Goal: Navigation & Orientation: Find specific page/section

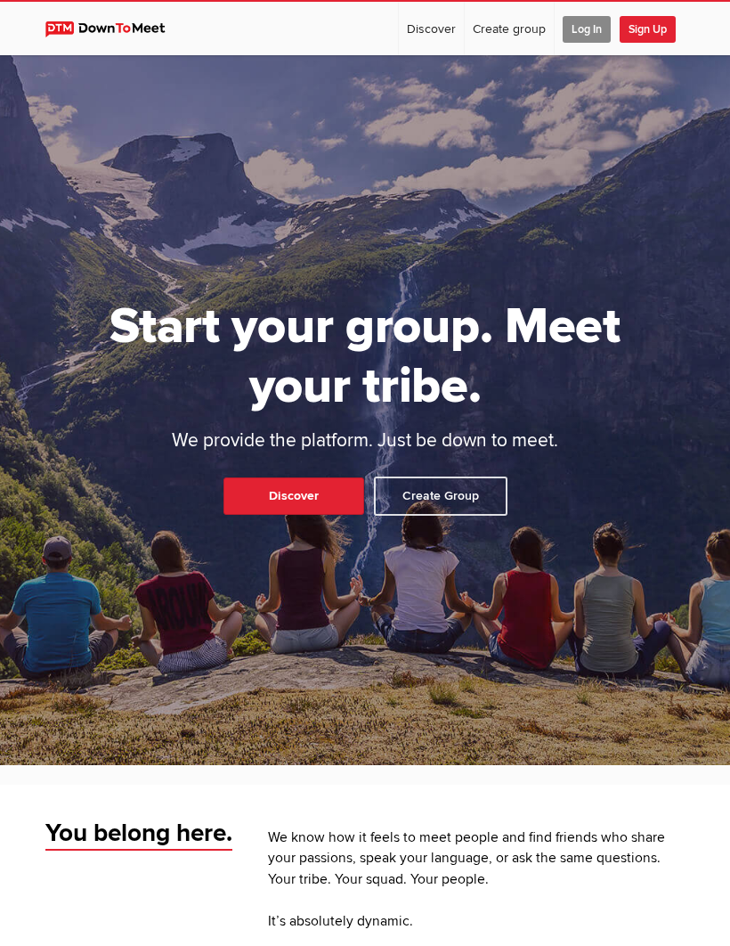
click at [338, 515] on link "Discover" at bounding box center [293, 495] width 141 height 37
select select "null"
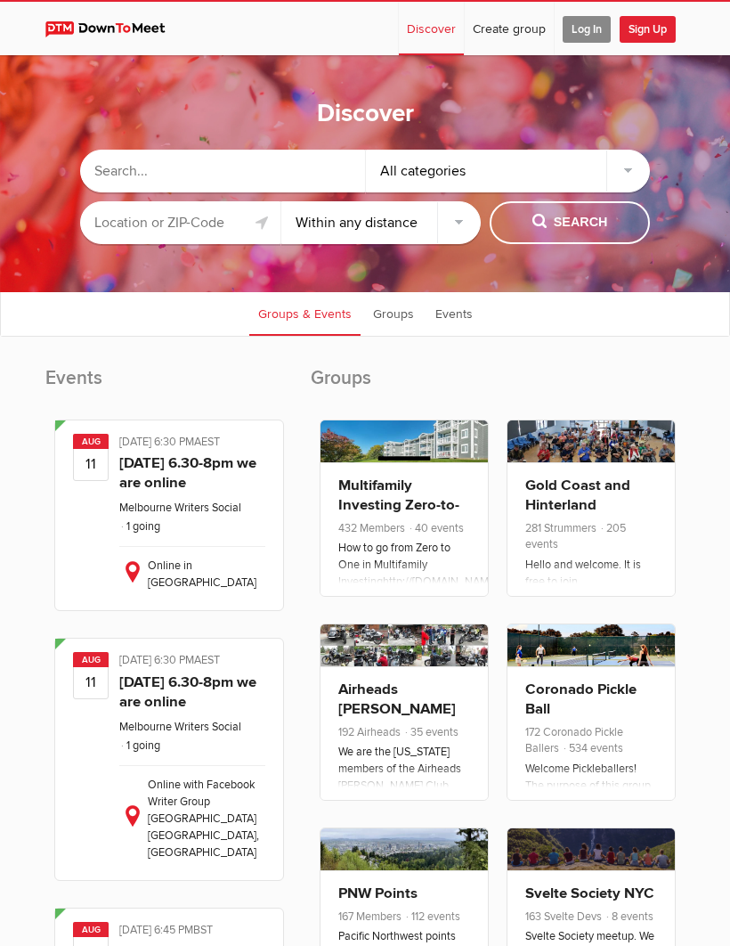
click at [211, 231] on input "text" at bounding box center [180, 222] width 200 height 43
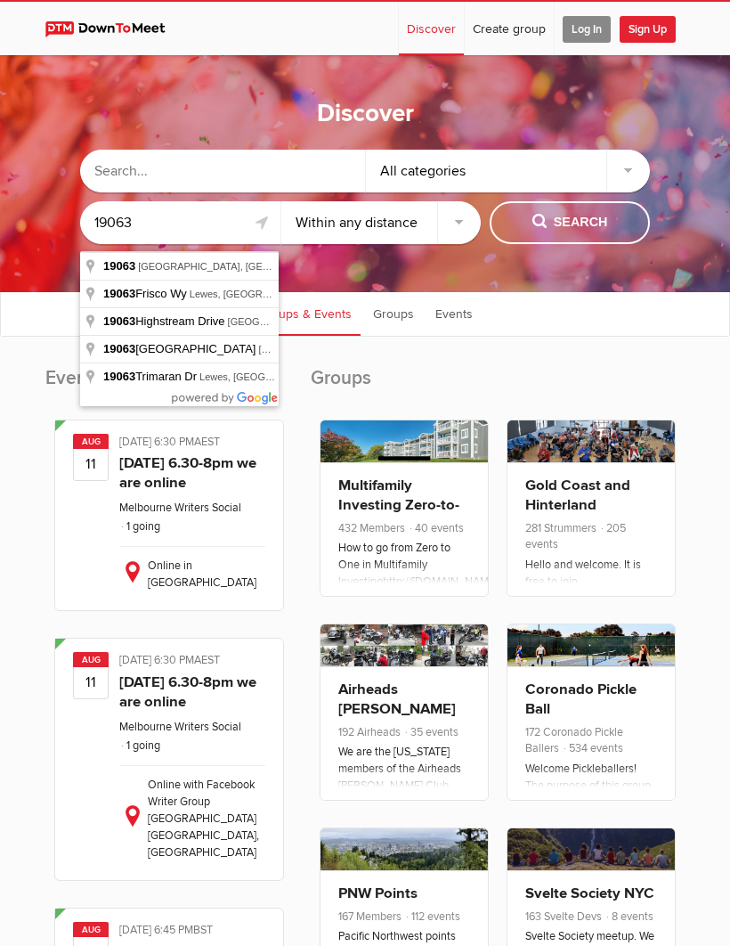
type input "[GEOGRAPHIC_DATA], [GEOGRAPHIC_DATA]"
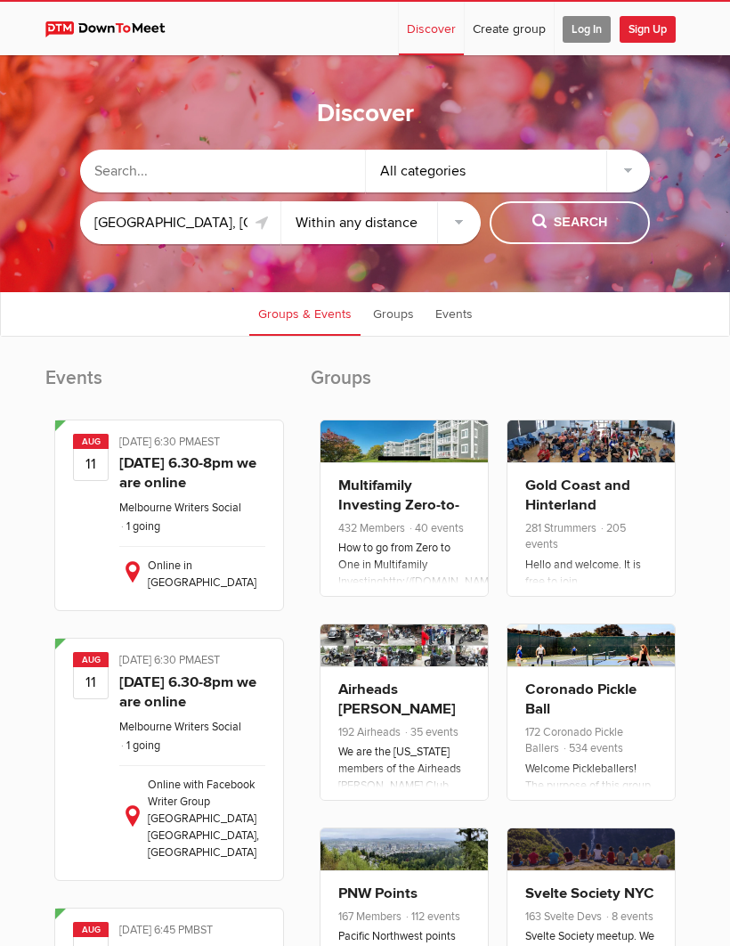
click at [444, 240] on select "Within 10 miles Within 25 miles Within 50 miles Within 100 miles Within any dis…" at bounding box center [381, 222] width 200 height 43
select select "10"
click at [580, 240] on button "Search" at bounding box center [570, 222] width 160 height 43
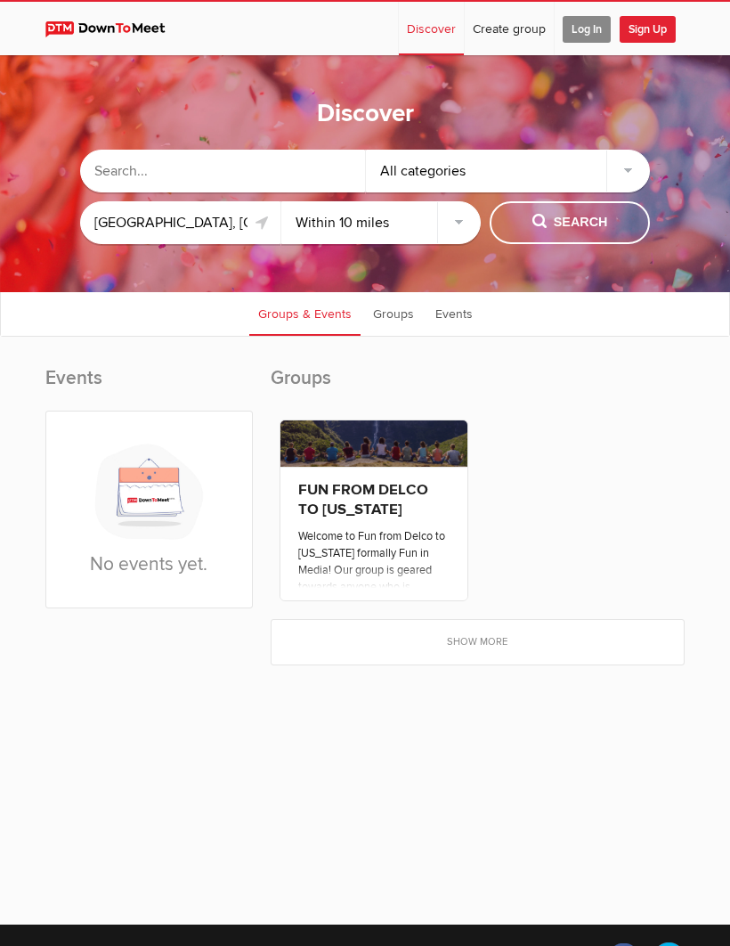
click at [507, 653] on link "Show more" at bounding box center [478, 642] width 412 height 45
click at [493, 669] on div "Events No events yet. Groups FUN FROM [GEOGRAPHIC_DATA] TO [US_STATE] Basic Pol…" at bounding box center [364, 512] width 639 height 369
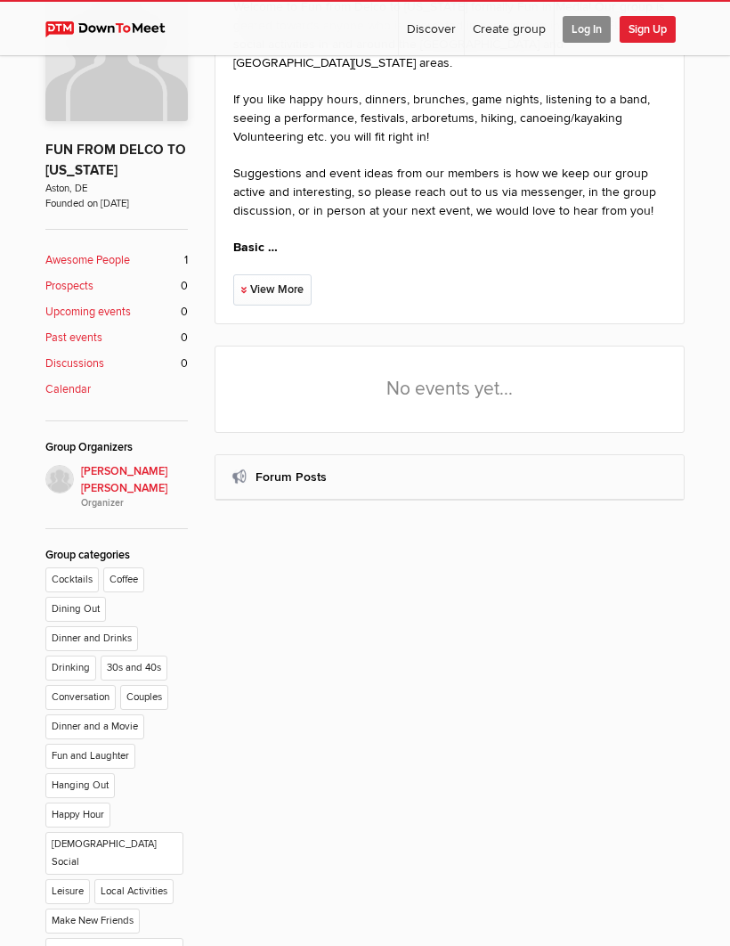
scroll to position [368, 0]
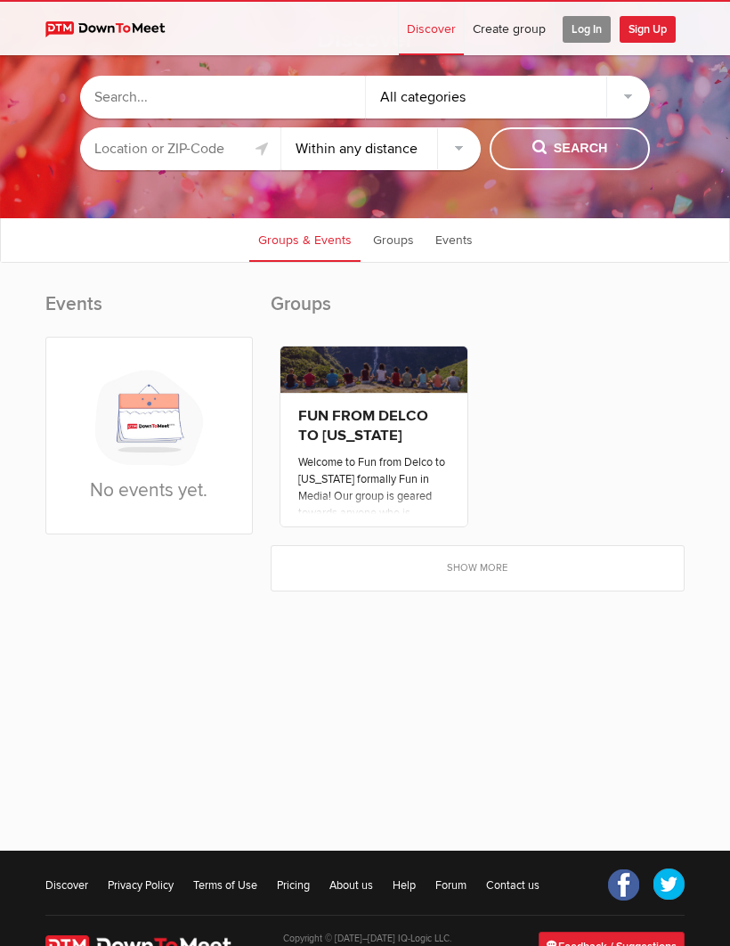
scroll to position [53, 0]
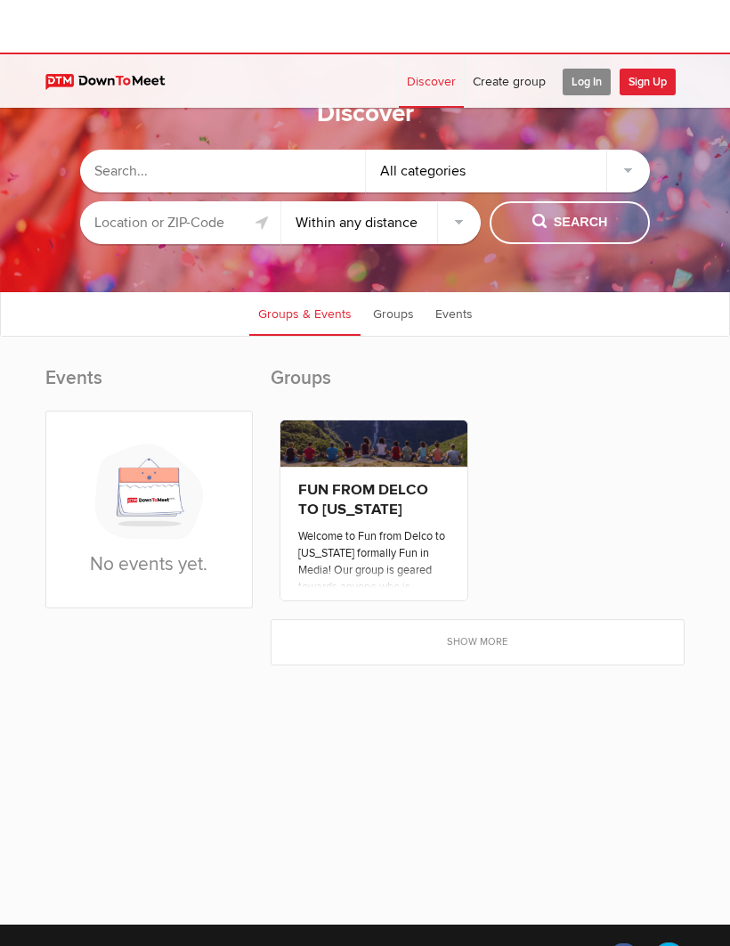
click at [442, 191] on select "Within 10 miles Within 25 miles Within 50 miles Within 100 miles Within any dis…" at bounding box center [381, 170] width 200 height 43
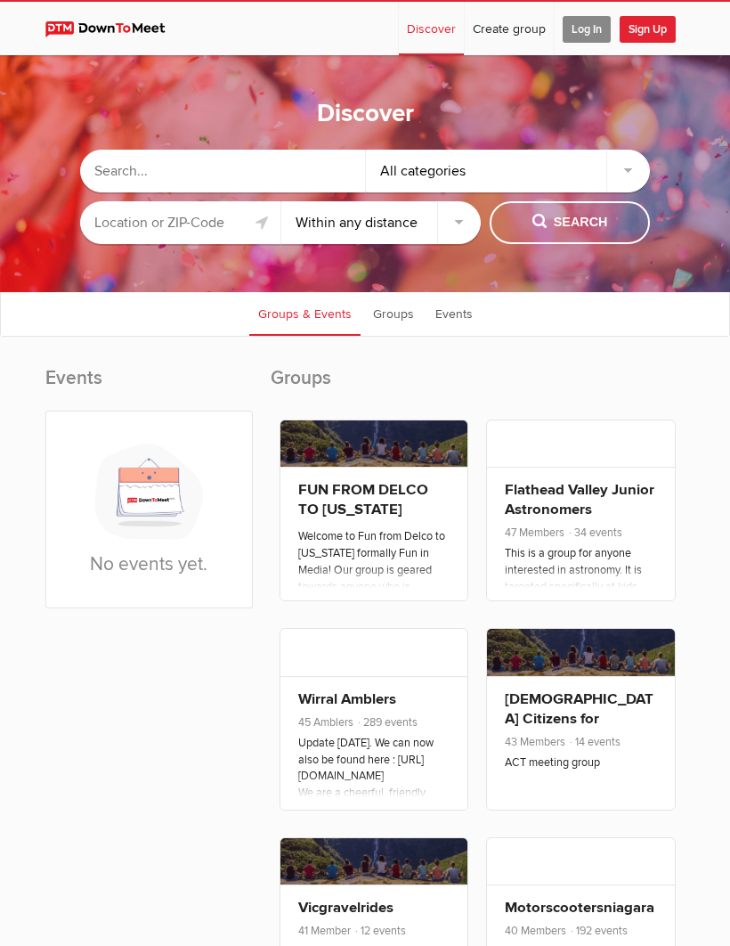
select select "25"
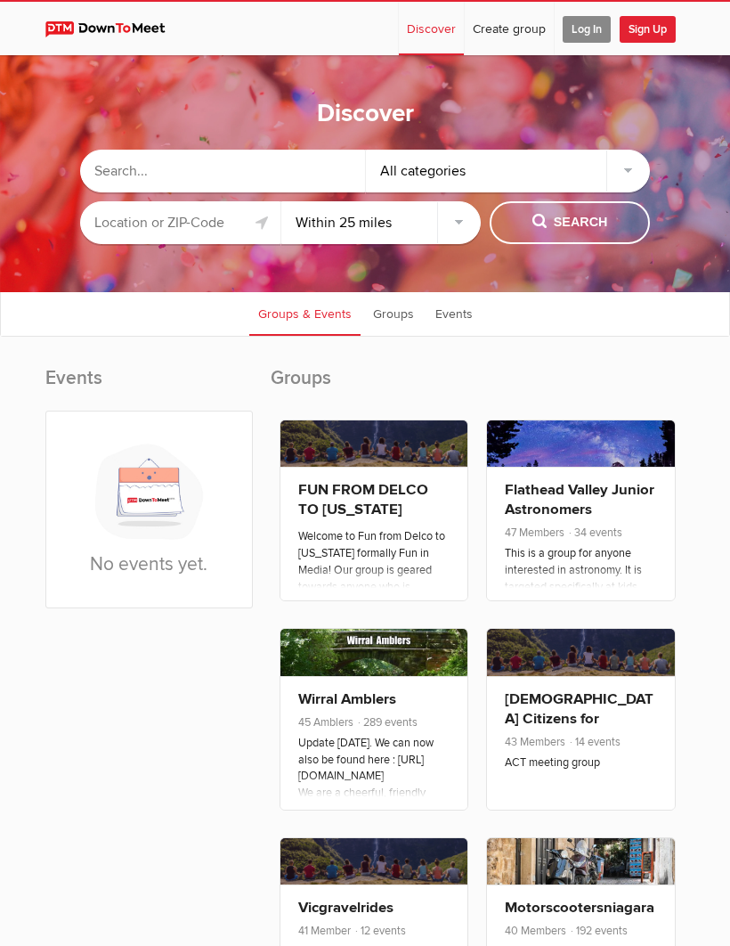
click at [121, 229] on input "text" at bounding box center [180, 222] width 200 height 43
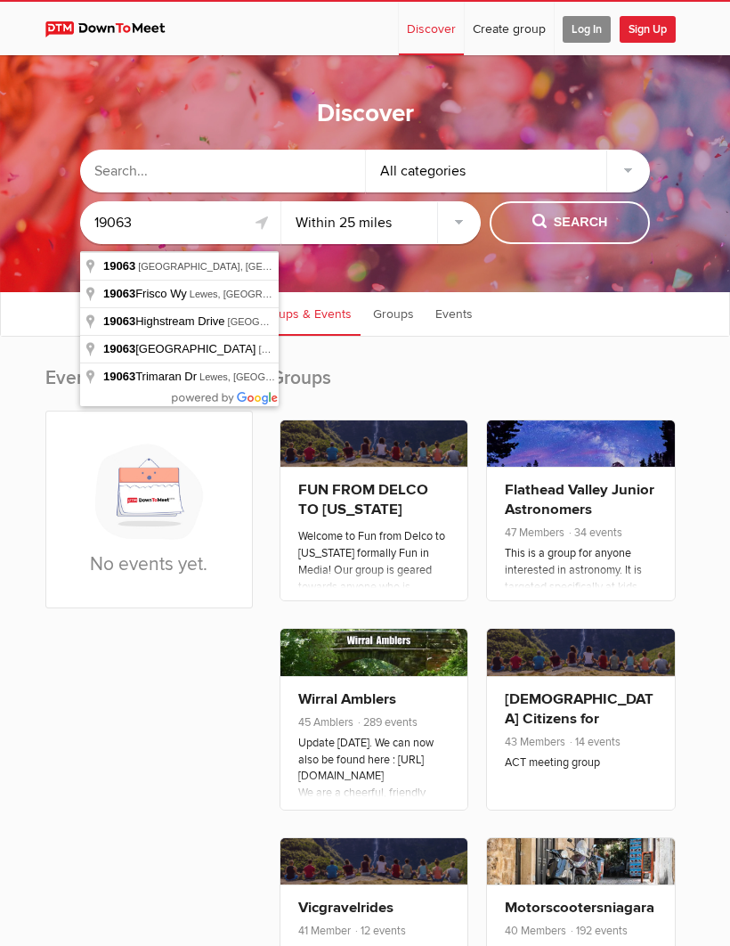
type input "[GEOGRAPHIC_DATA], [GEOGRAPHIC_DATA]"
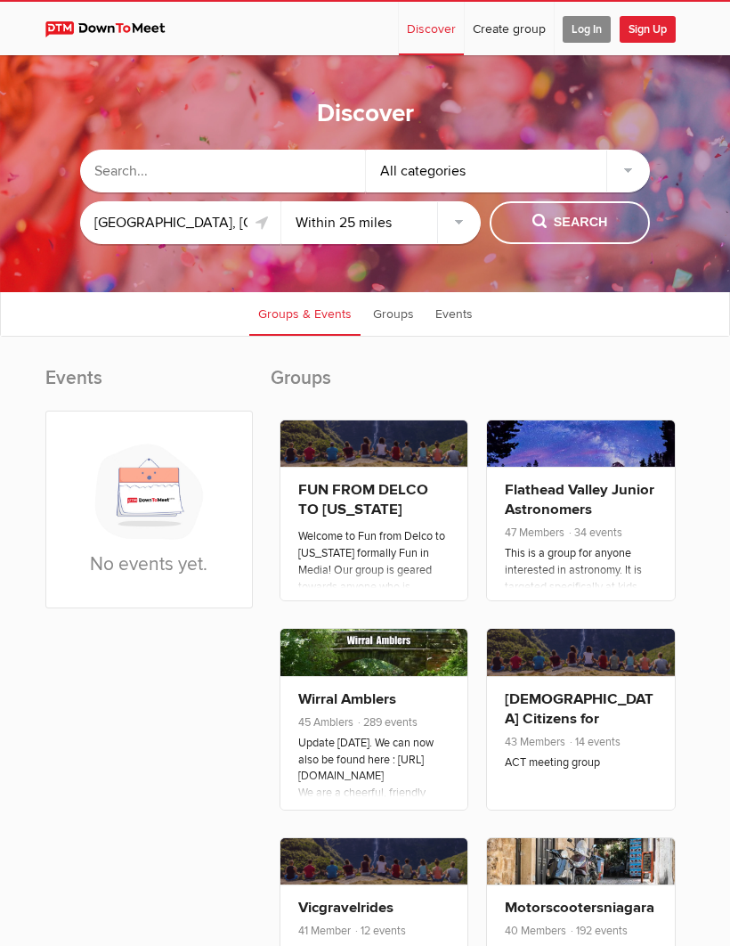
click at [577, 240] on button "Search" at bounding box center [570, 222] width 160 height 43
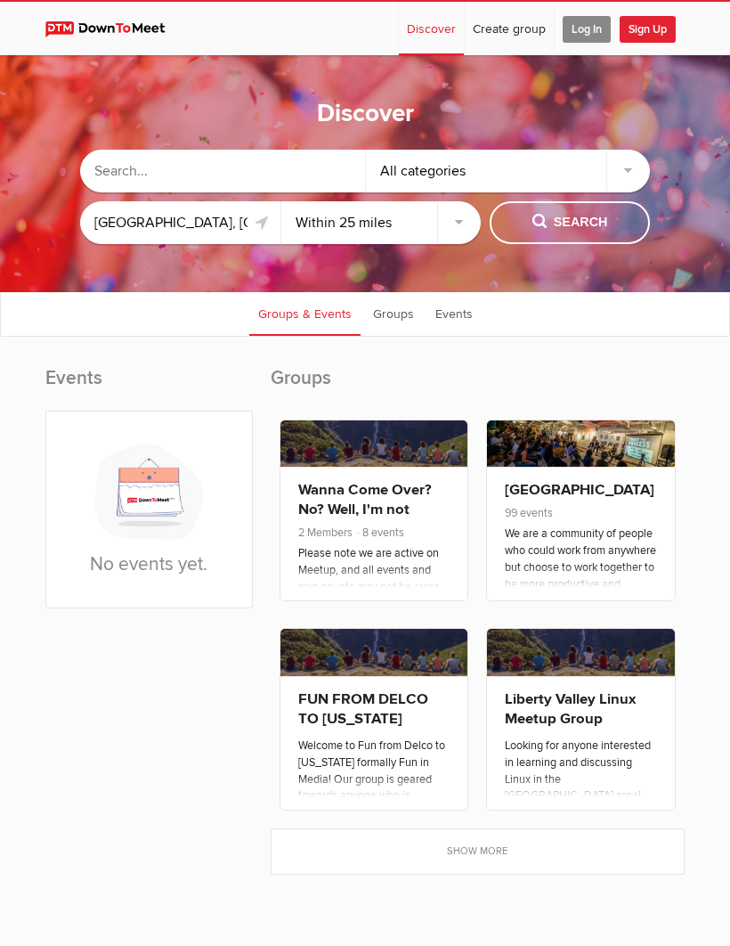
click at [530, 873] on link "Show more" at bounding box center [478, 851] width 412 height 45
